Goal: Navigation & Orientation: Find specific page/section

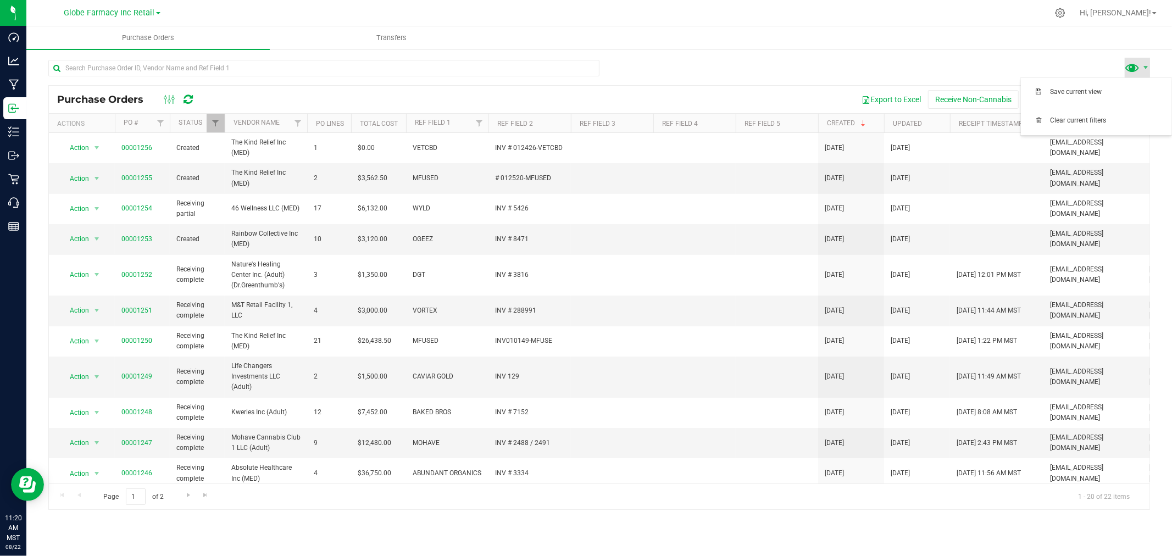
click at [1140, 64] on span at bounding box center [1133, 67] width 16 height 16
click at [1041, 42] on ul "Purchase Orders Transfers" at bounding box center [612, 38] width 1172 height 24
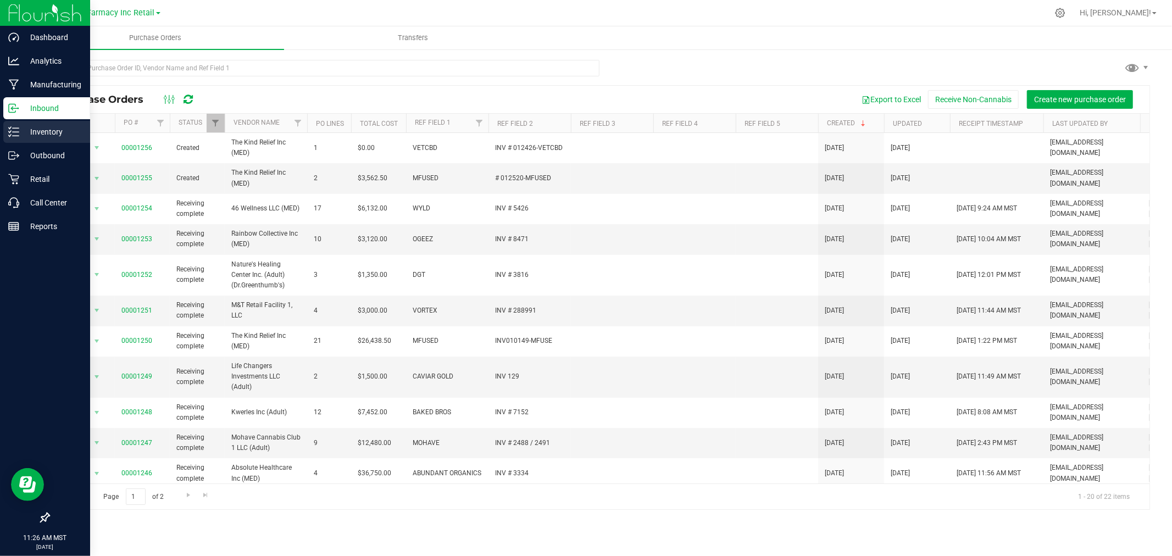
click at [21, 127] on p "Inventory" at bounding box center [52, 131] width 66 height 13
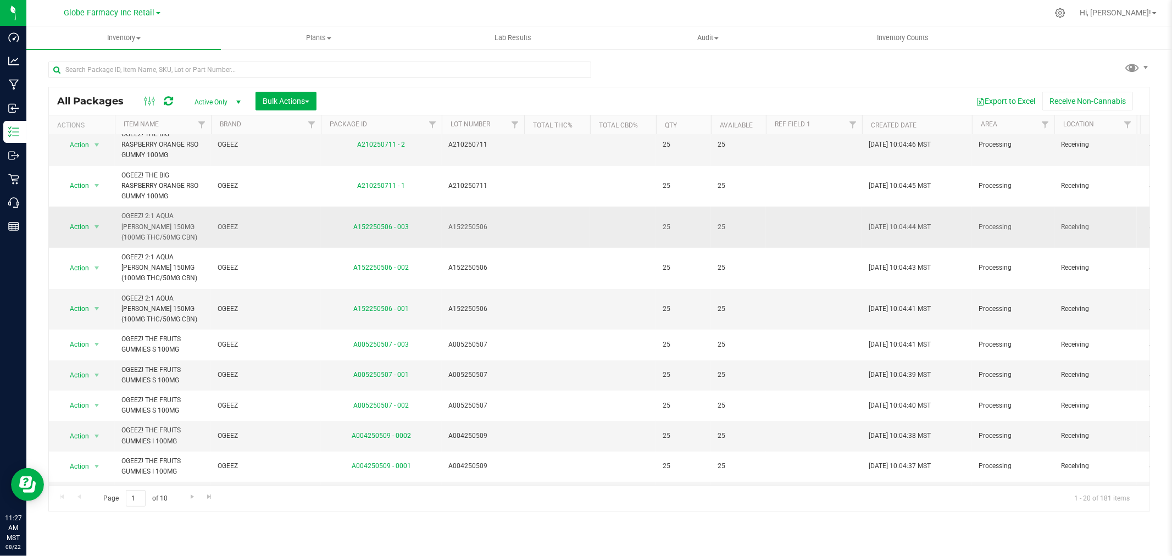
scroll to position [384, 0]
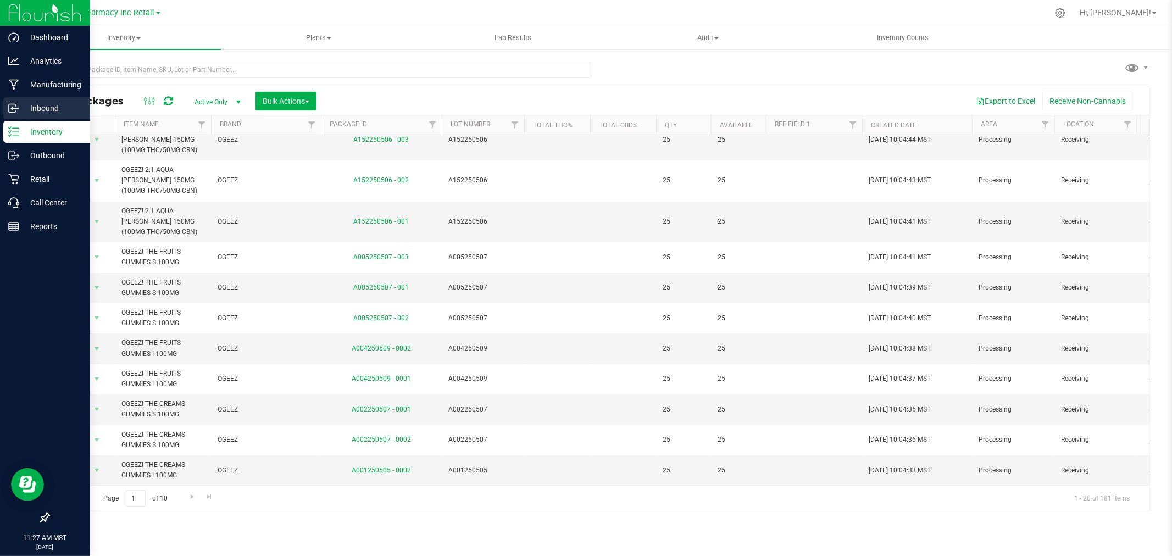
click at [25, 106] on p "Inbound" at bounding box center [52, 108] width 66 height 13
